Goal: Transaction & Acquisition: Purchase product/service

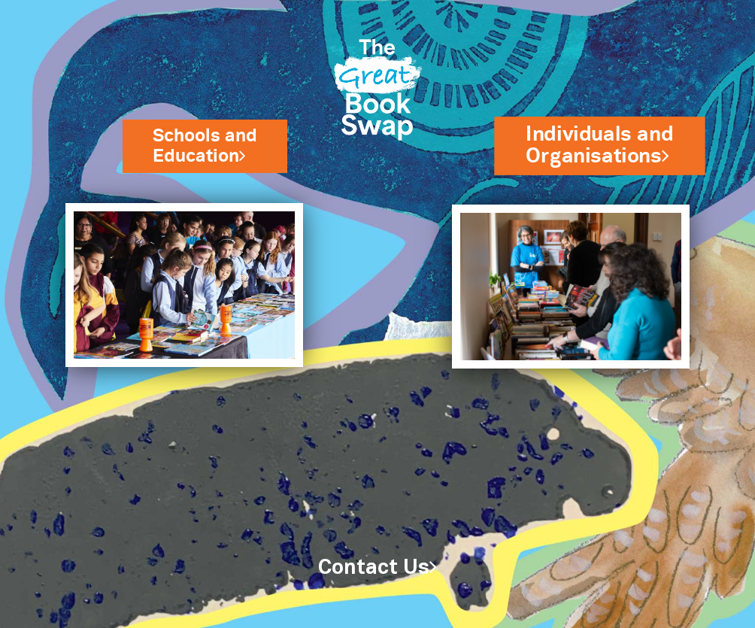
click at [634, 142] on link "Individuals and Organisations" at bounding box center [599, 146] width 147 height 50
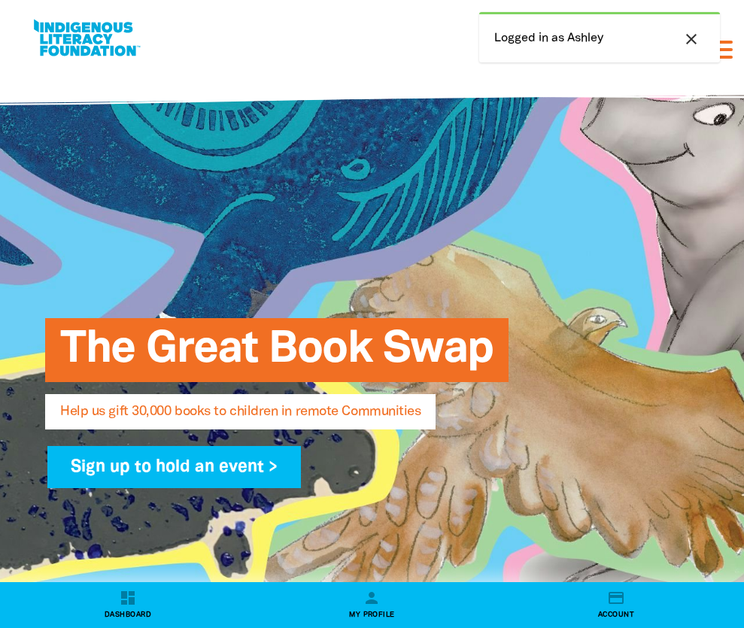
select select "AU"
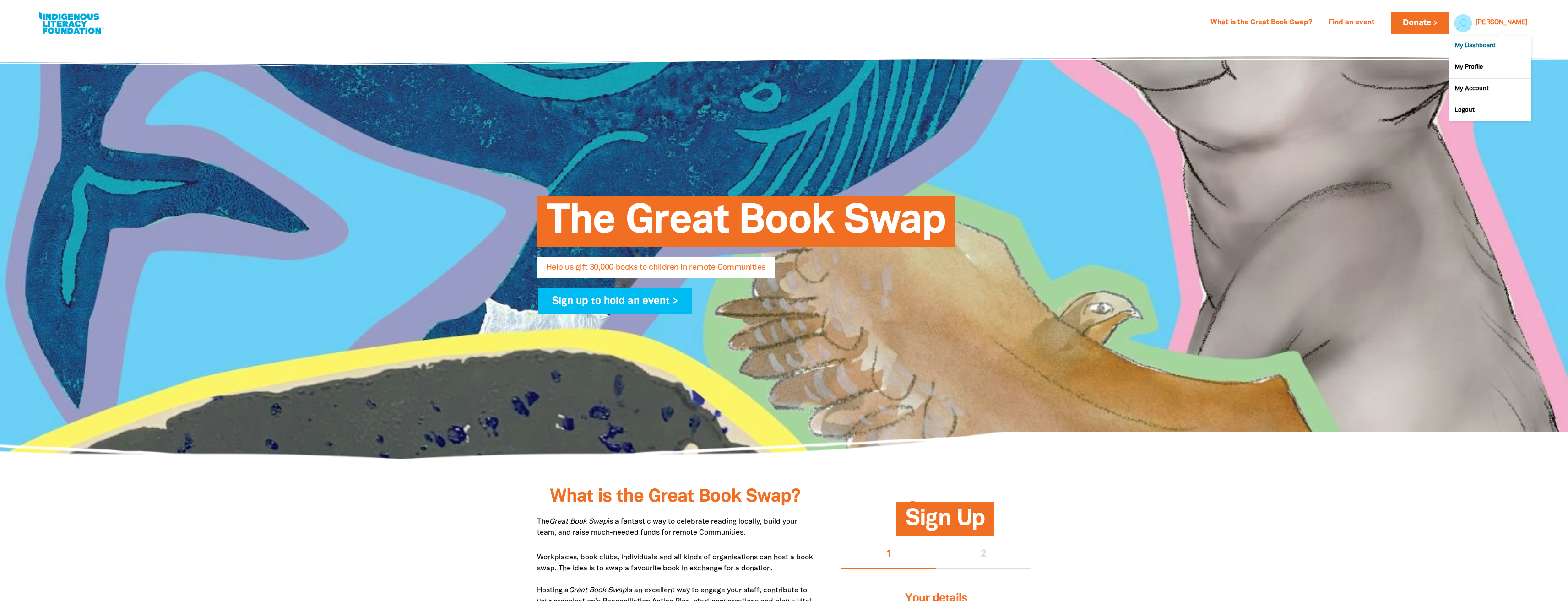
click at [452, 45] on link "My Dashboard" at bounding box center [1489, 46] width 82 height 21
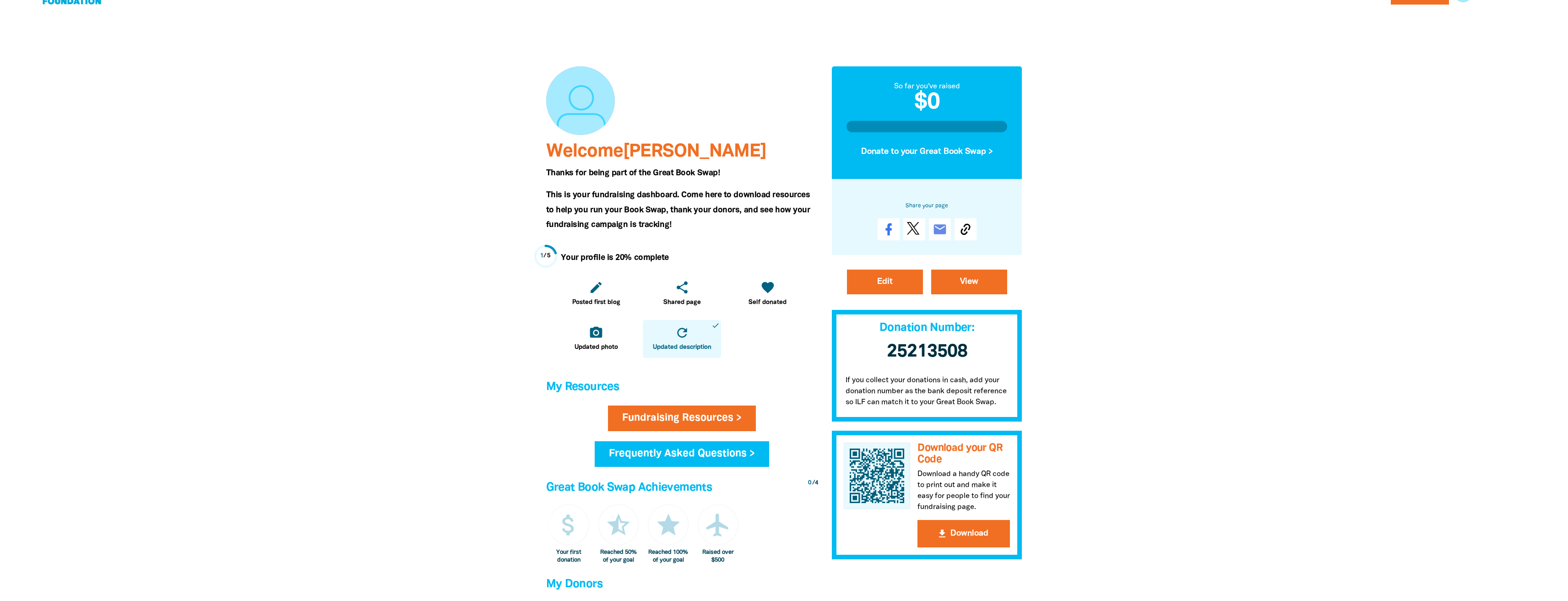
scroll to position [46, 0]
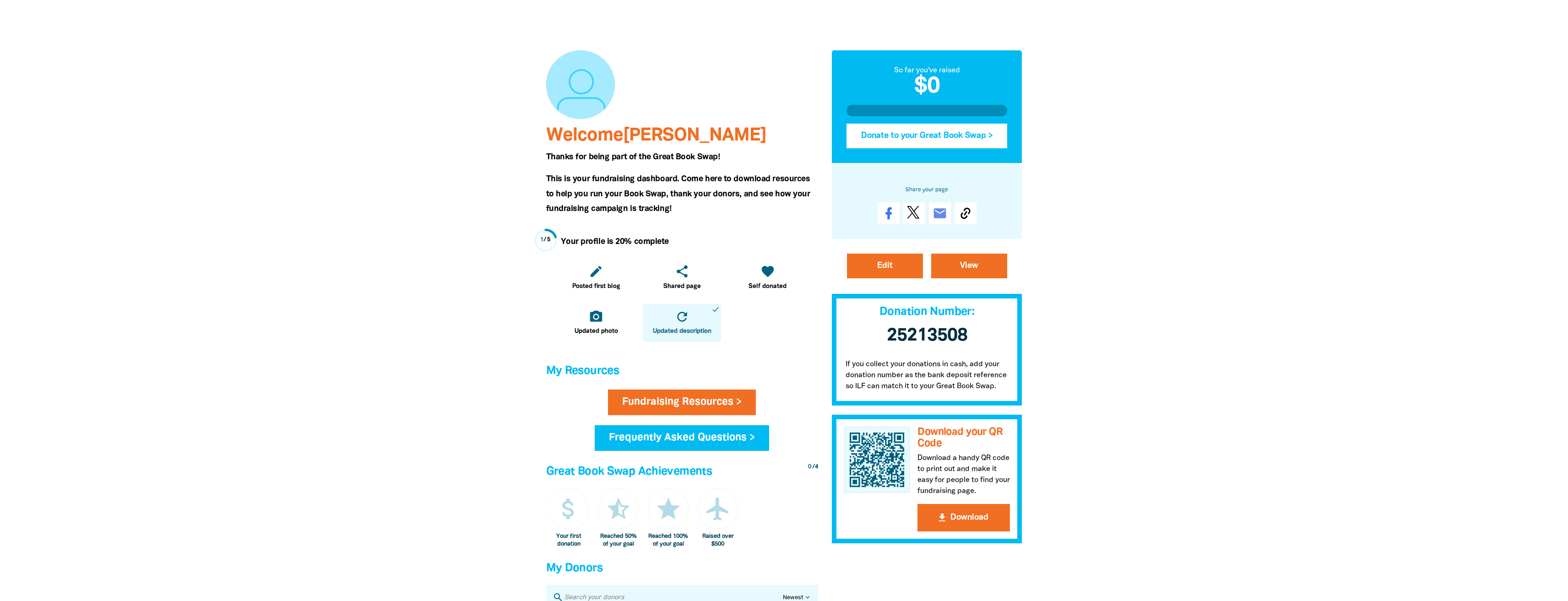
click at [452, 136] on button "Donate to your Great Book Swap >" at bounding box center [927, 136] width 161 height 25
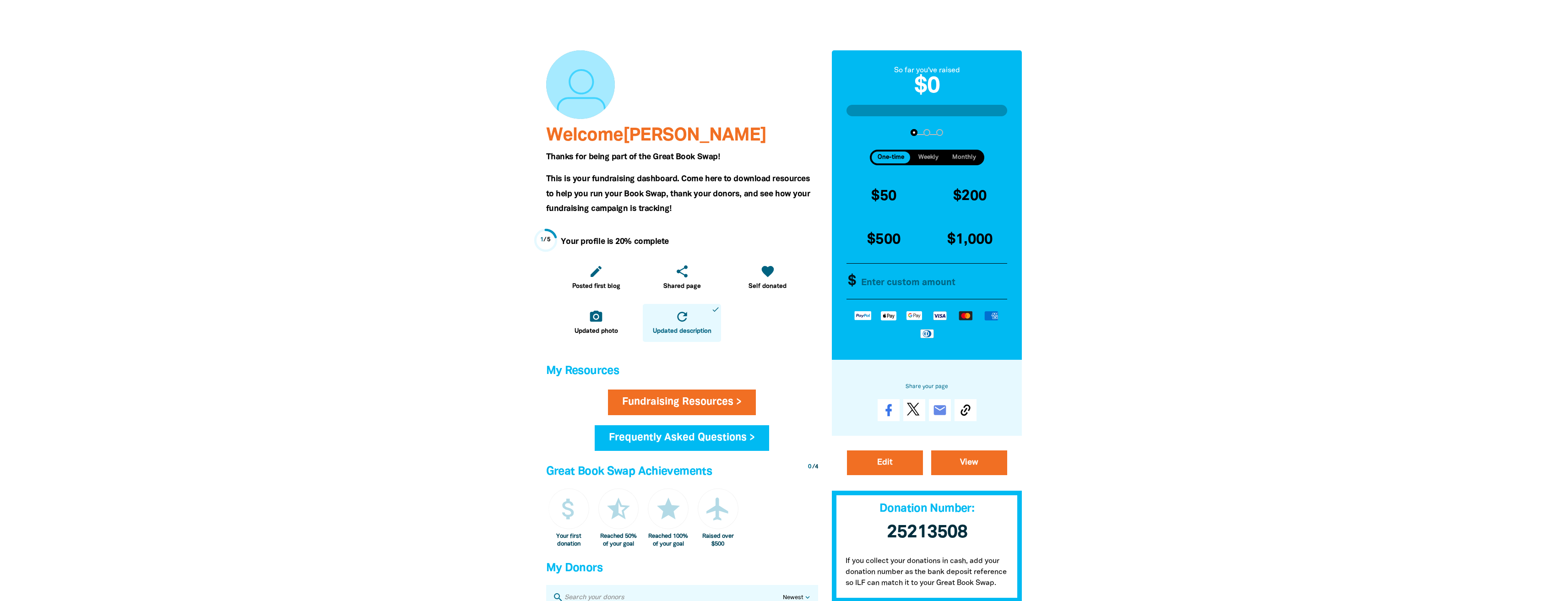
click at [452, 283] on input "Other Amount" at bounding box center [931, 281] width 158 height 35
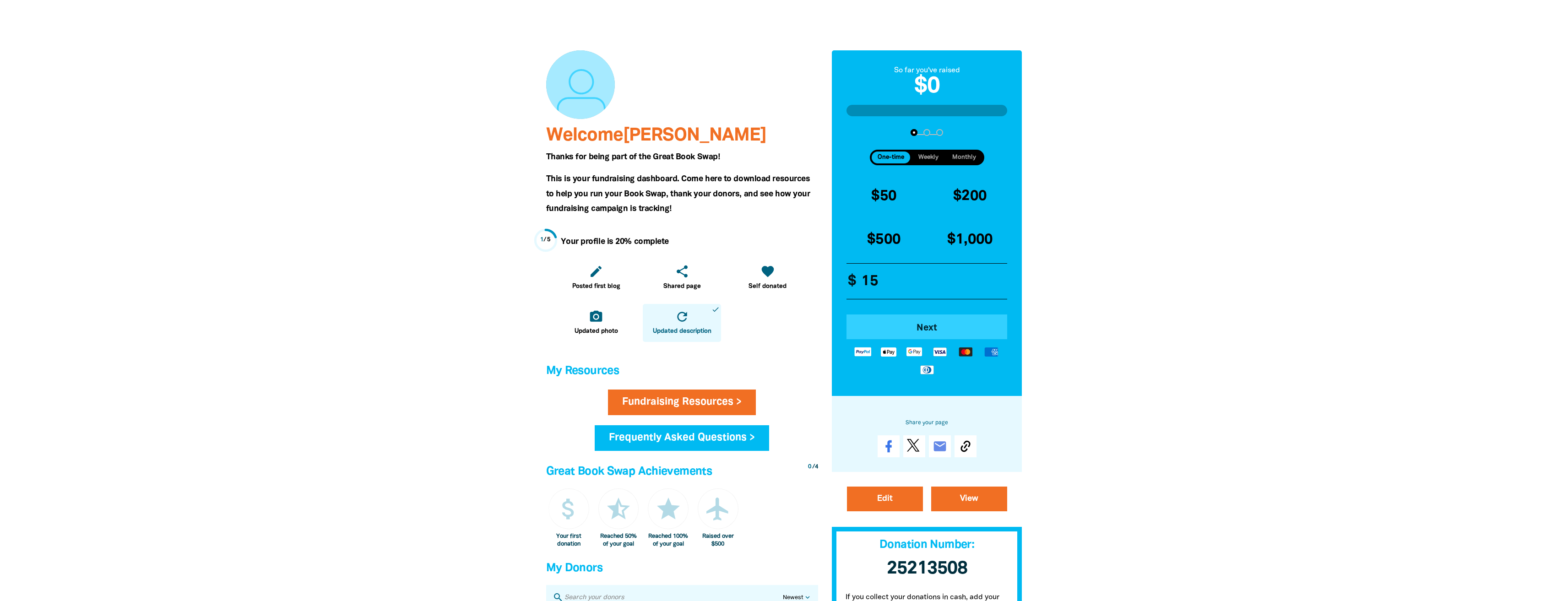
type input "15"
click at [452, 325] on span "Next" at bounding box center [926, 328] width 136 height 9
select select "AU"
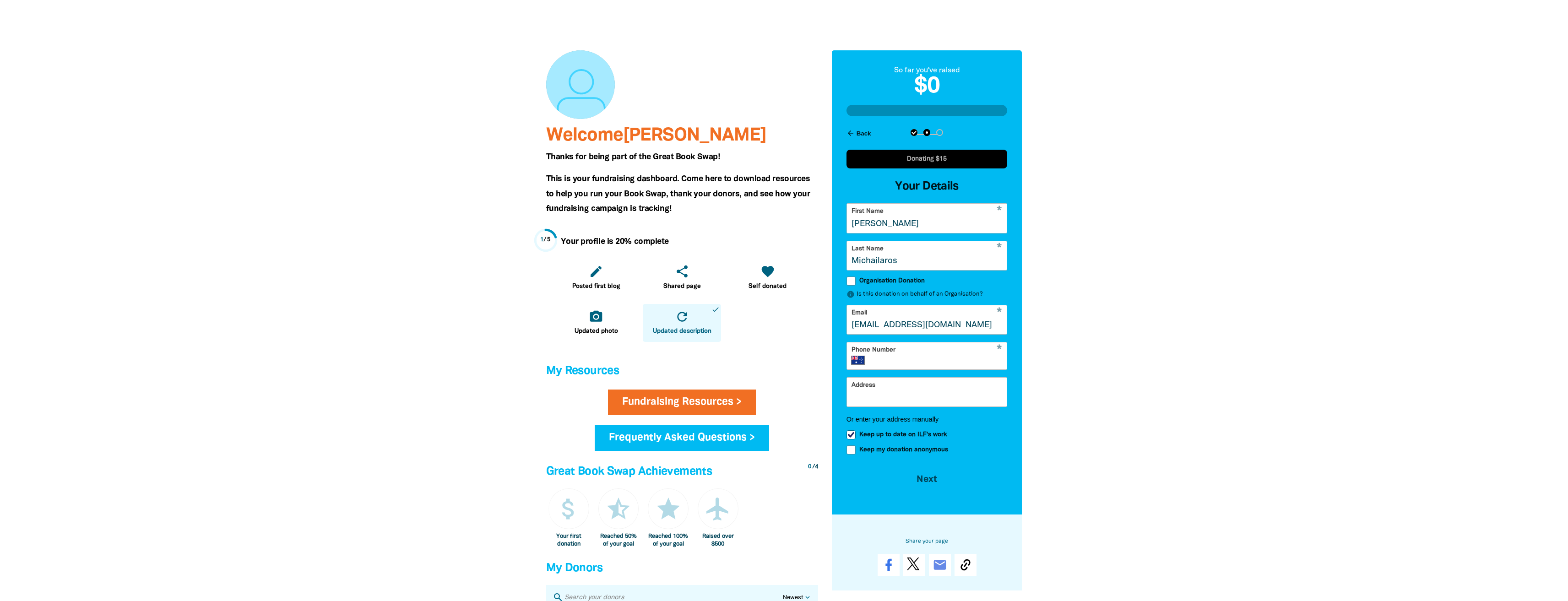
click at [452, 363] on input "Phone Number" at bounding box center [937, 360] width 130 height 9
type input "0408 949 914"
type input "Babel Building (Building 139)"
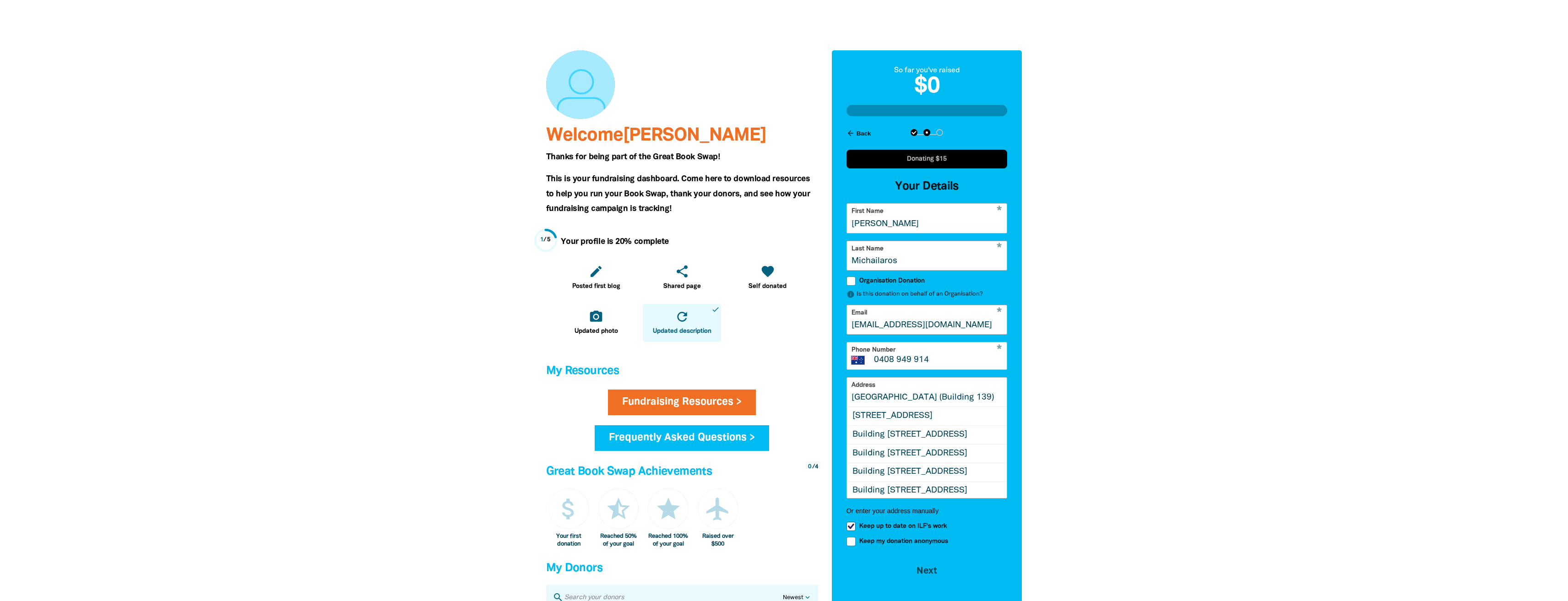
click at [452, 381] on input "Babel Building (Building 139)" at bounding box center [926, 391] width 160 height 29
drag, startPoint x: 1048, startPoint y: 389, endPoint x: 1062, endPoint y: 385, distance: 14.6
click at [452, 381] on div at bounding box center [784, 499] width 1568 height 1009
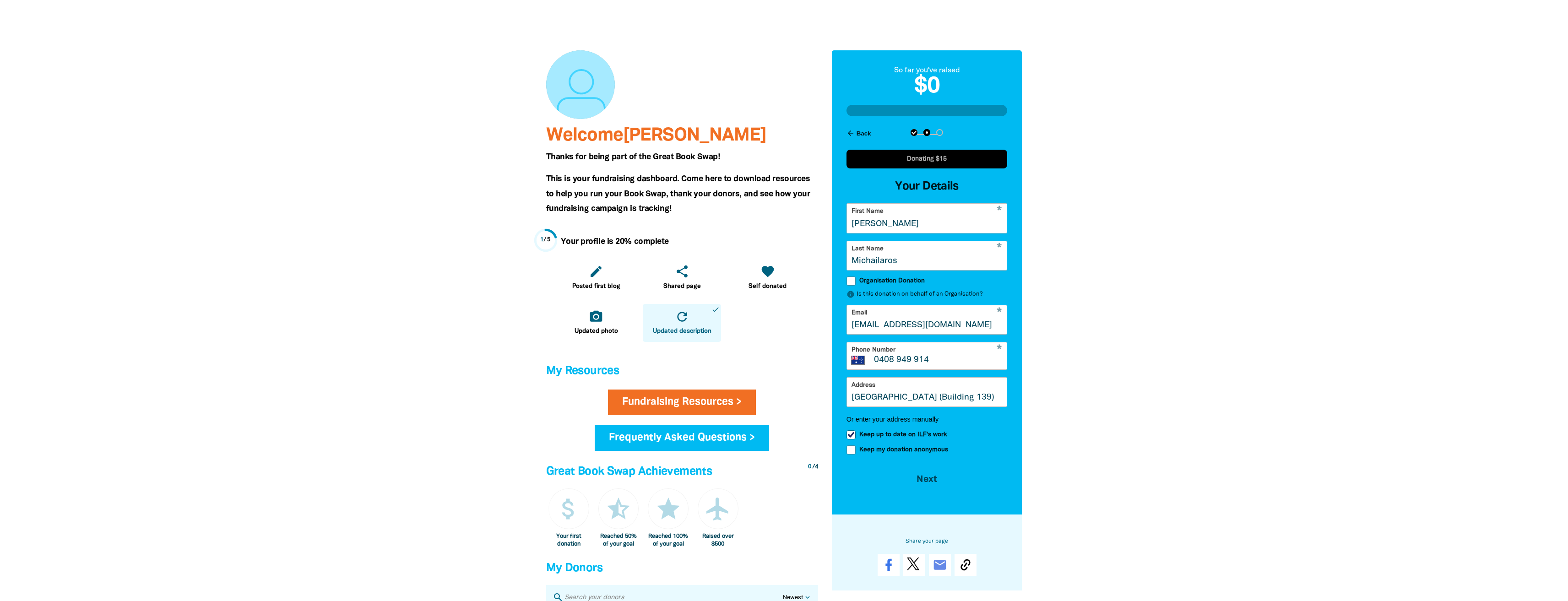
click at [452, 381] on input "Keep my donation anonymous" at bounding box center [851, 450] width 9 height 9
checkbox input "true"
click at [452, 381] on input "Keep up to date on ILF's work" at bounding box center [851, 434] width 9 height 9
checkbox input "false"
click at [452, 381] on button "Next chevron_right" at bounding box center [927, 478] width 161 height 25
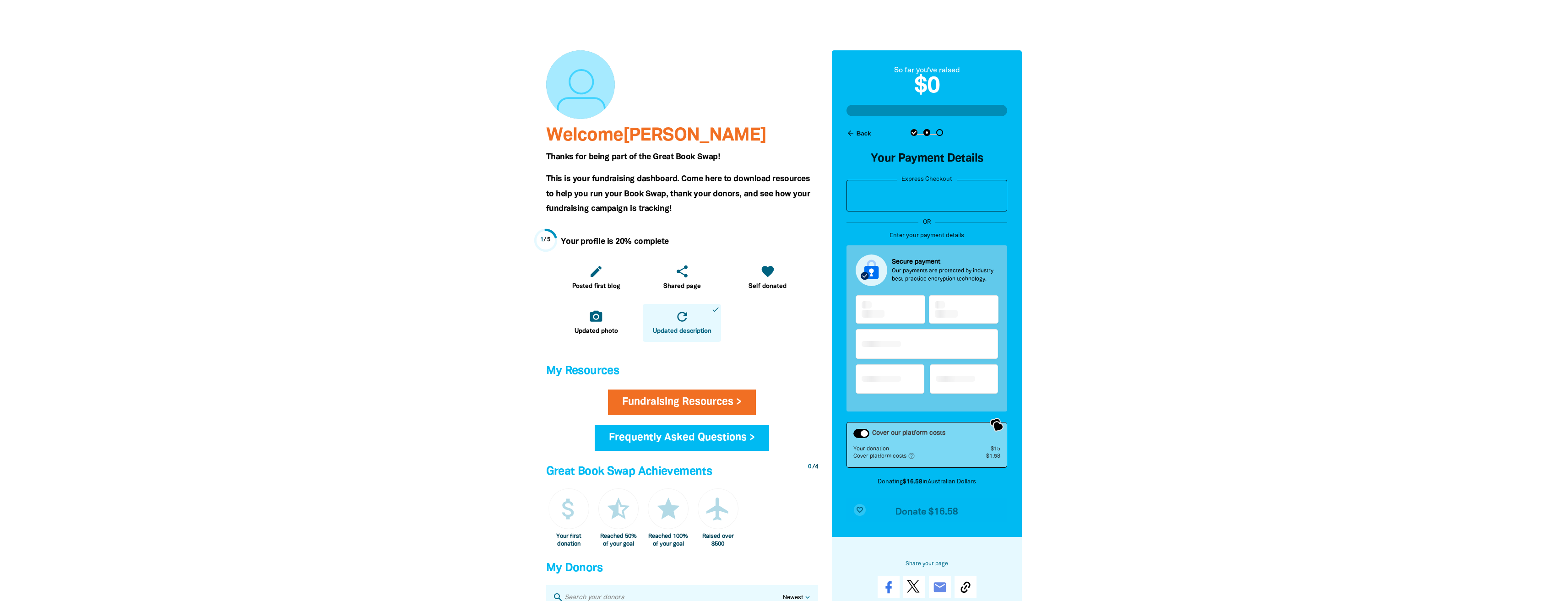
checkbox input "false"
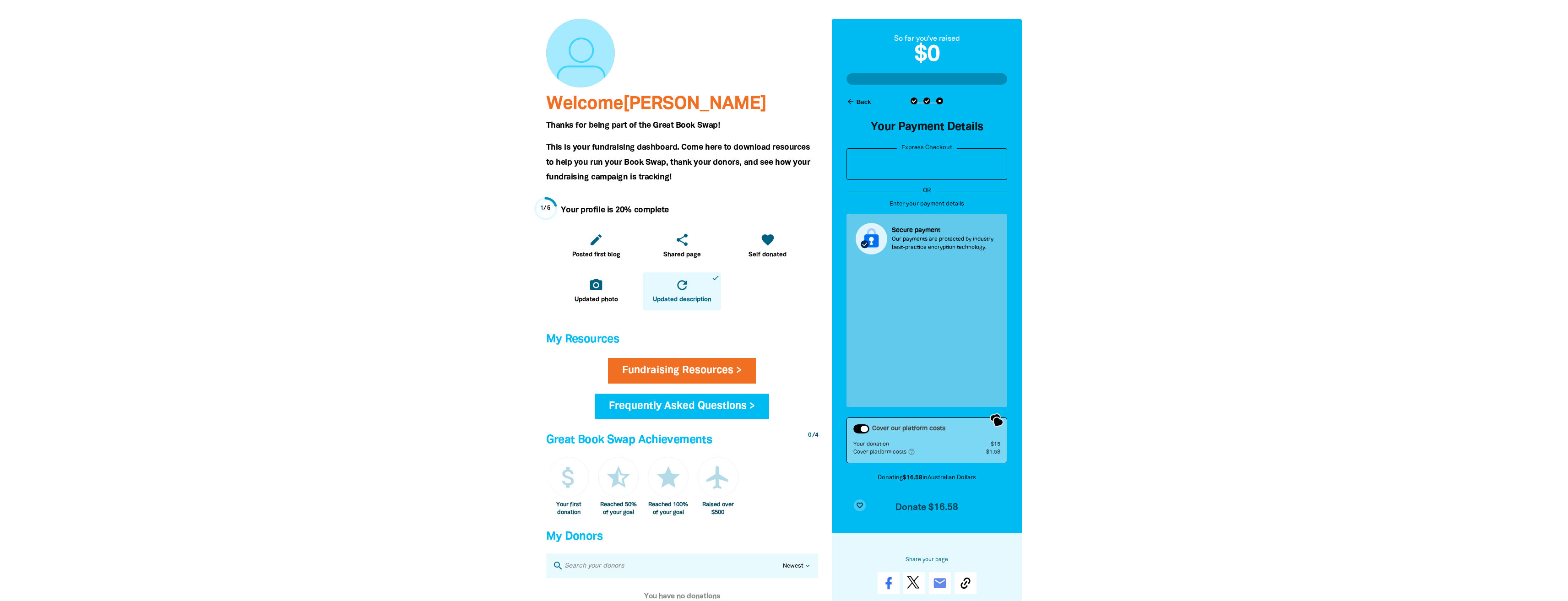
scroll to position [91, 0]
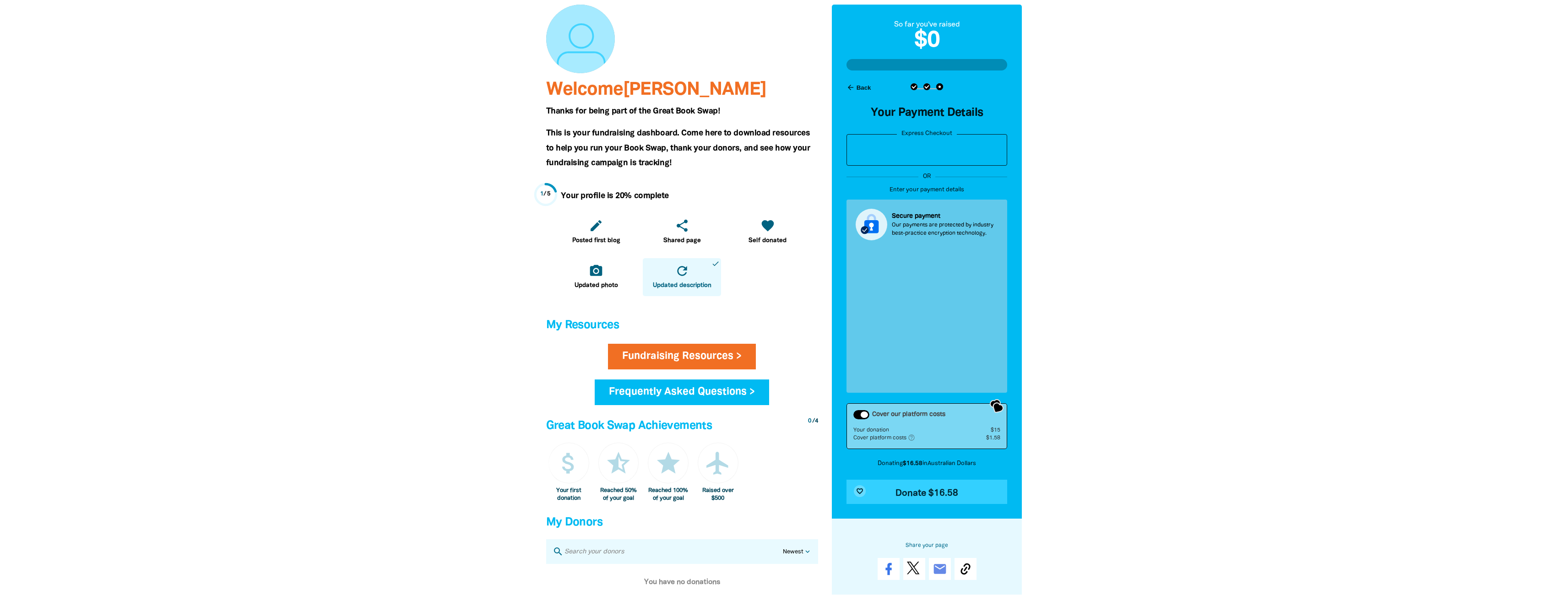
click at [452, 381] on span "Donate $16.58" at bounding box center [926, 493] width 63 height 9
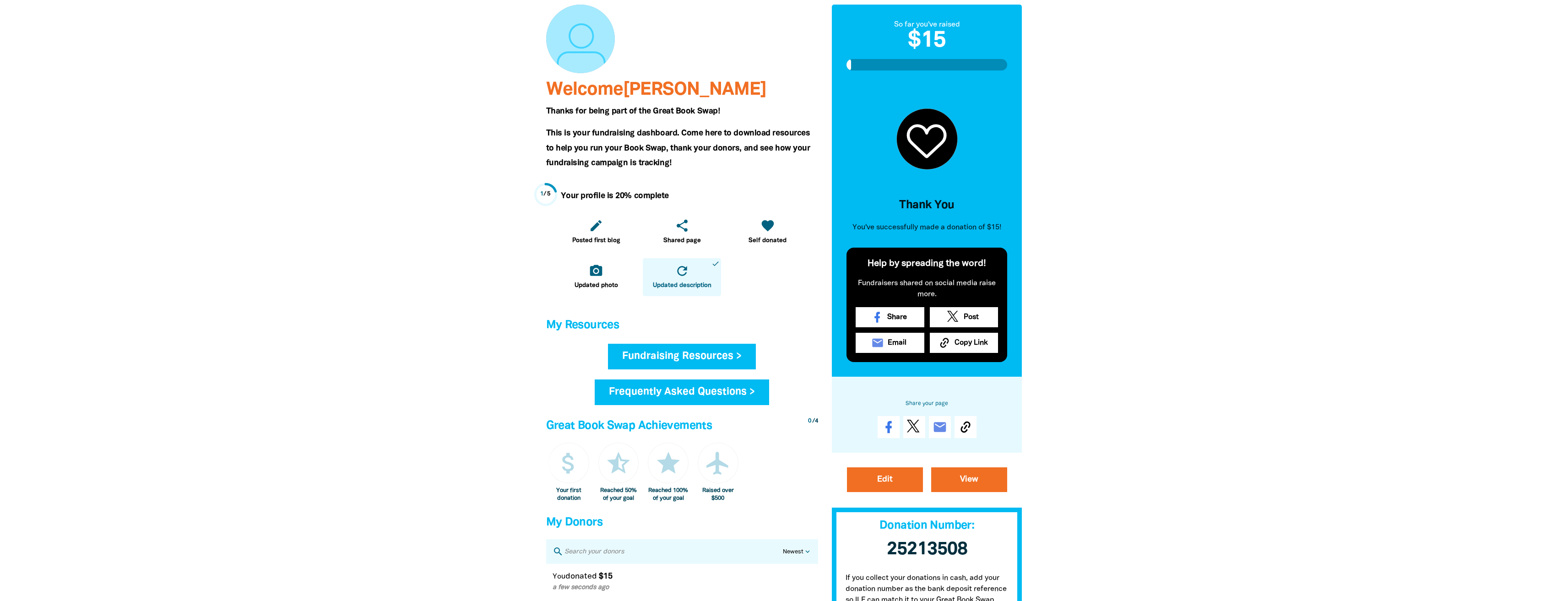
click at [452, 354] on link "Fundraising Resources >" at bounding box center [682, 356] width 148 height 26
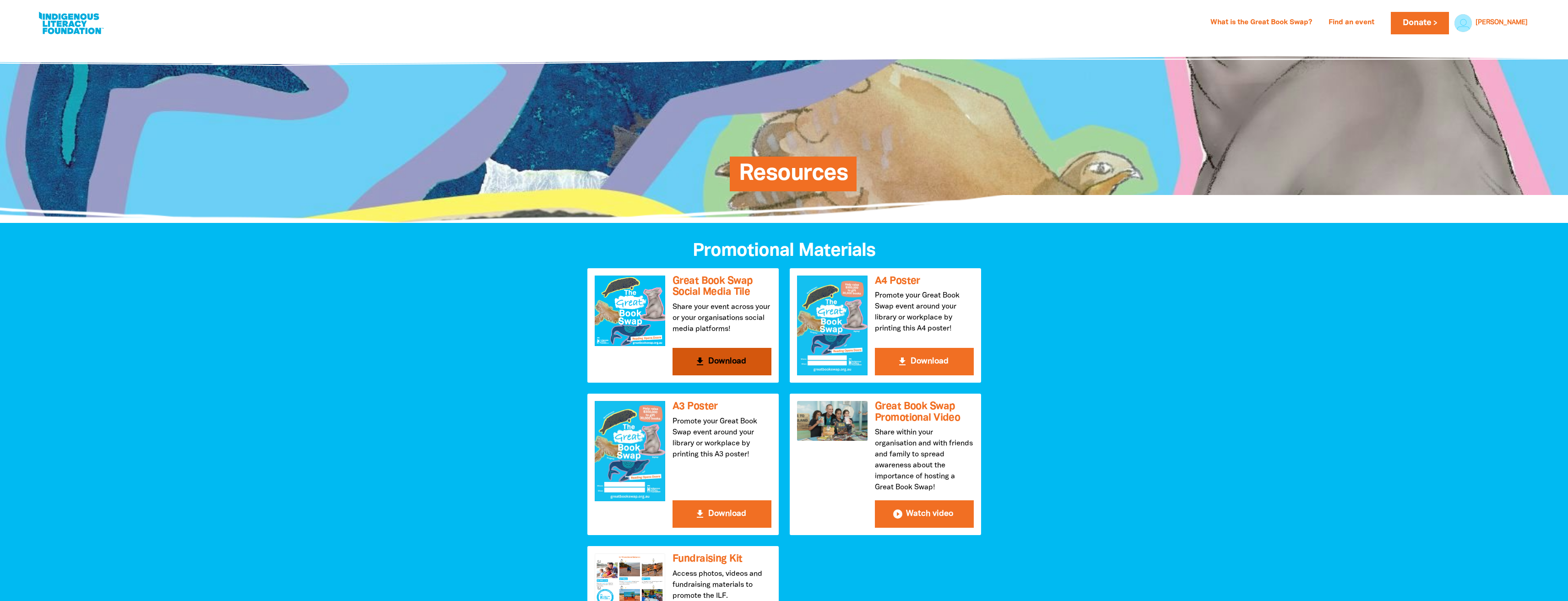
click at [452, 361] on button "get_app Download" at bounding box center [722, 361] width 99 height 27
click at [69, 21] on link at bounding box center [71, 23] width 69 height 28
select select "AU"
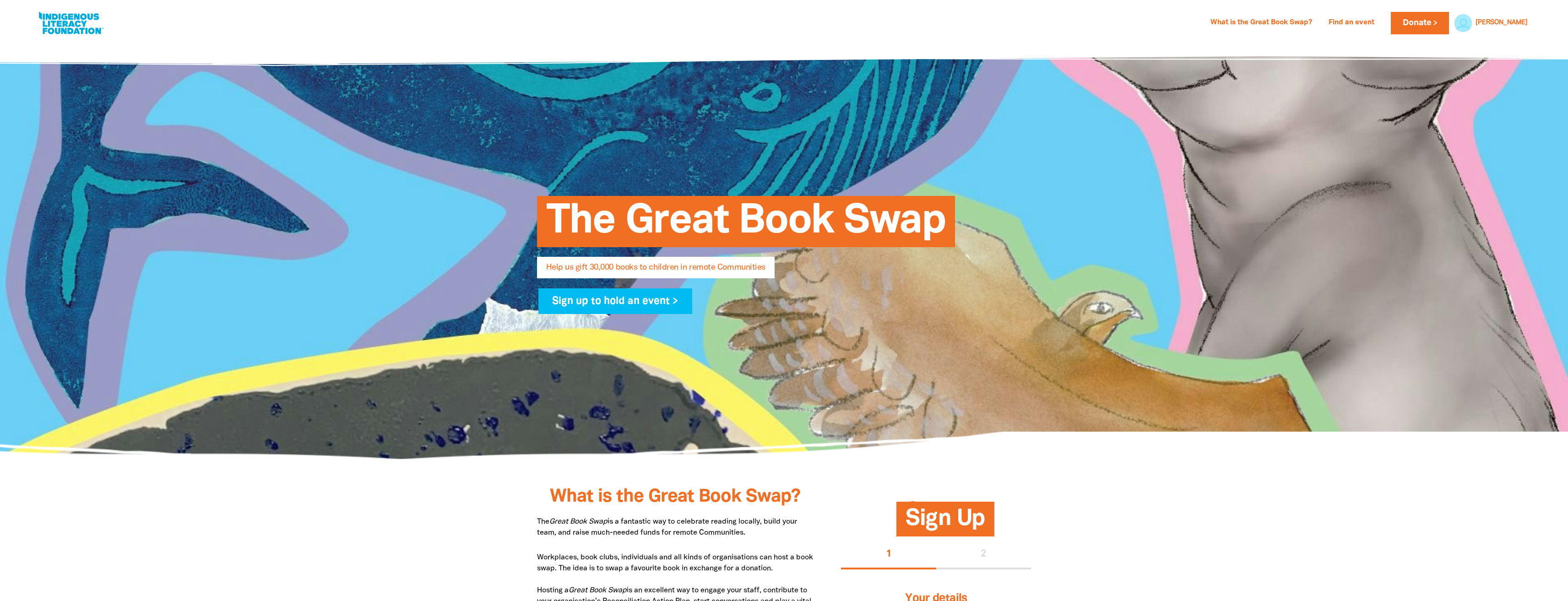
click at [80, 25] on link at bounding box center [71, 23] width 69 height 28
